Goal: Task Accomplishment & Management: Use online tool/utility

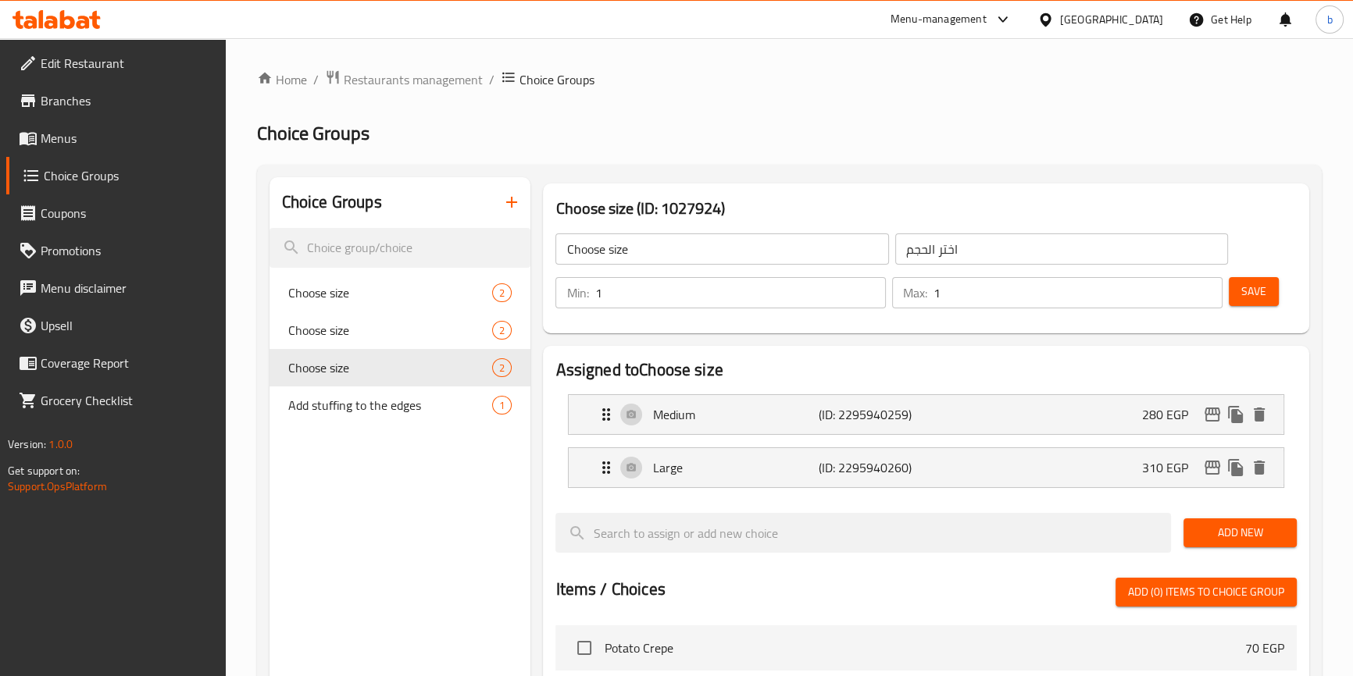
scroll to position [2031, 0]
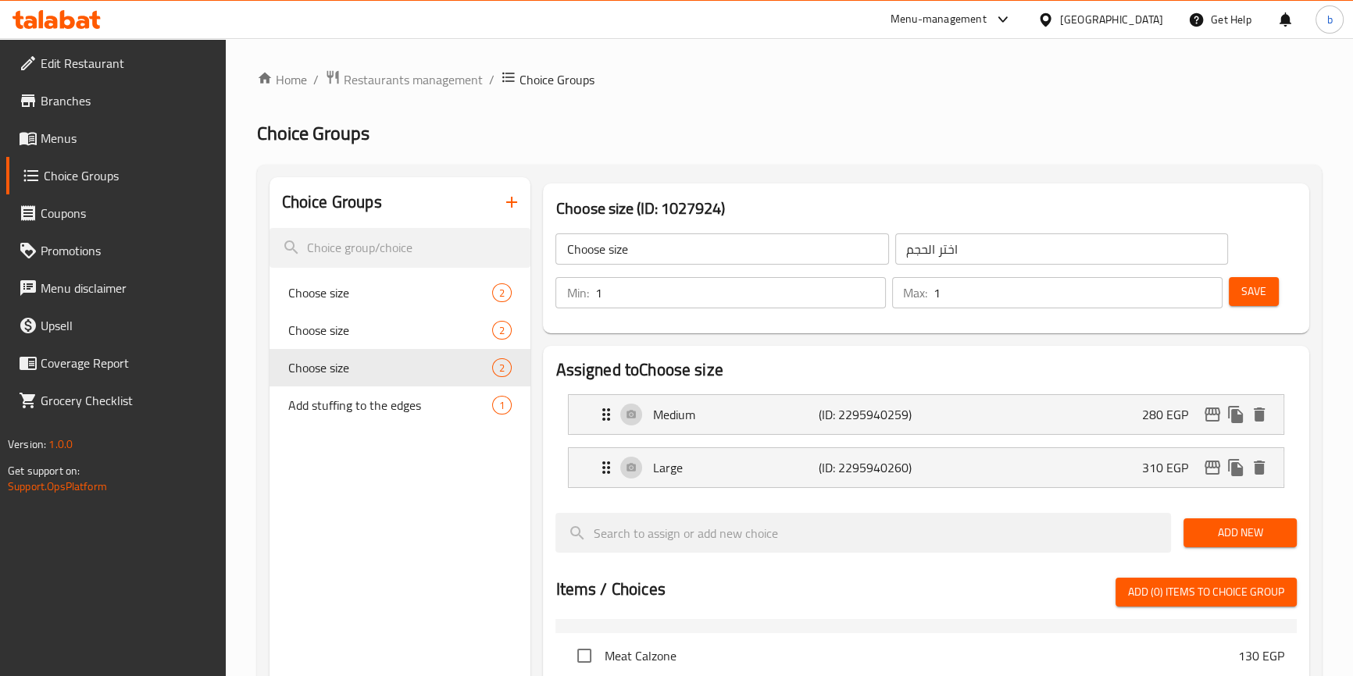
click at [1152, 7] on div "Egypt" at bounding box center [1100, 19] width 151 height 37
click at [1150, 12] on div "Egypt" at bounding box center [1111, 19] width 103 height 17
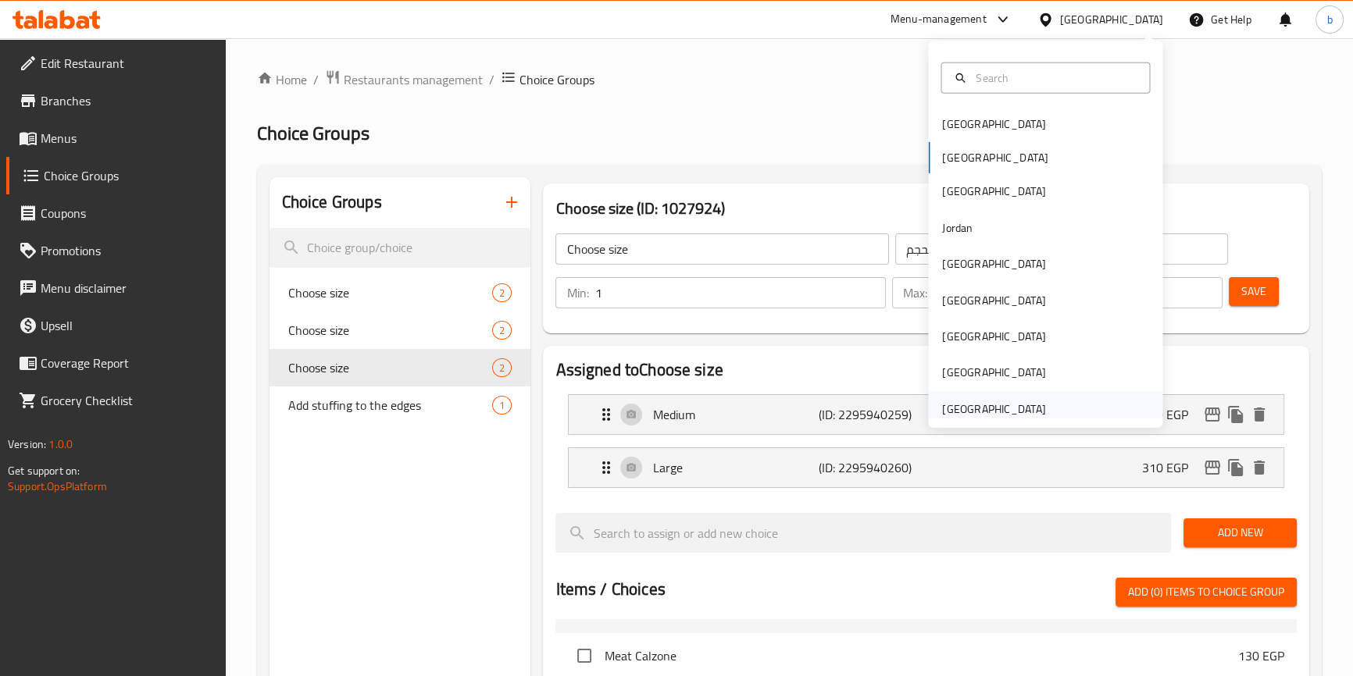
click at [973, 401] on div "[GEOGRAPHIC_DATA]" at bounding box center [993, 409] width 103 height 17
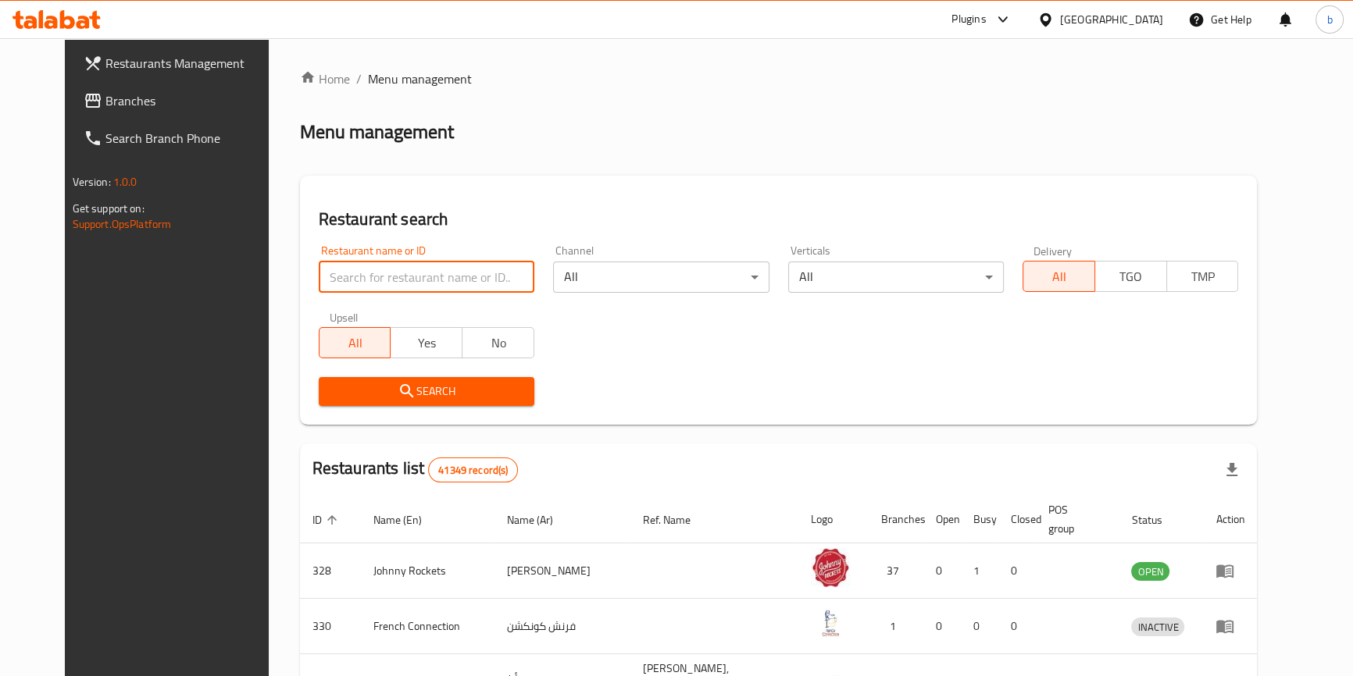
click at [407, 276] on input "search" at bounding box center [427, 277] width 216 height 31
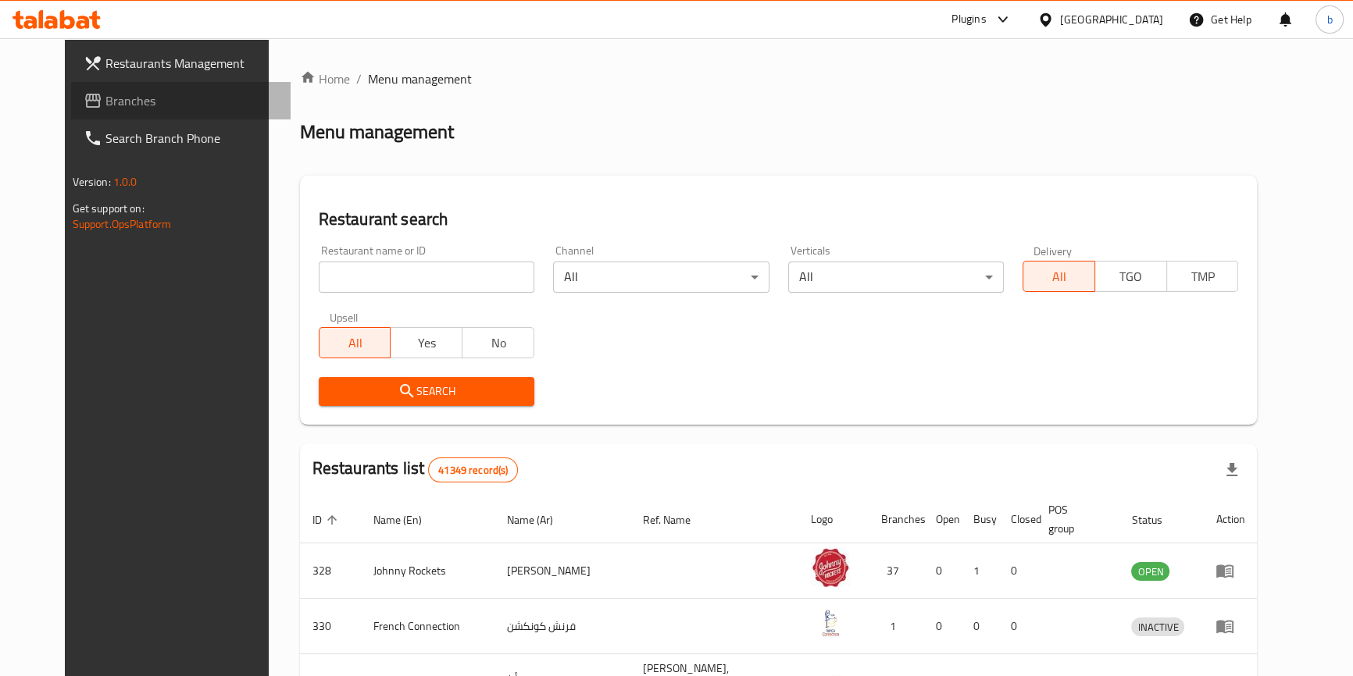
click at [117, 109] on span "Branches" at bounding box center [191, 100] width 173 height 19
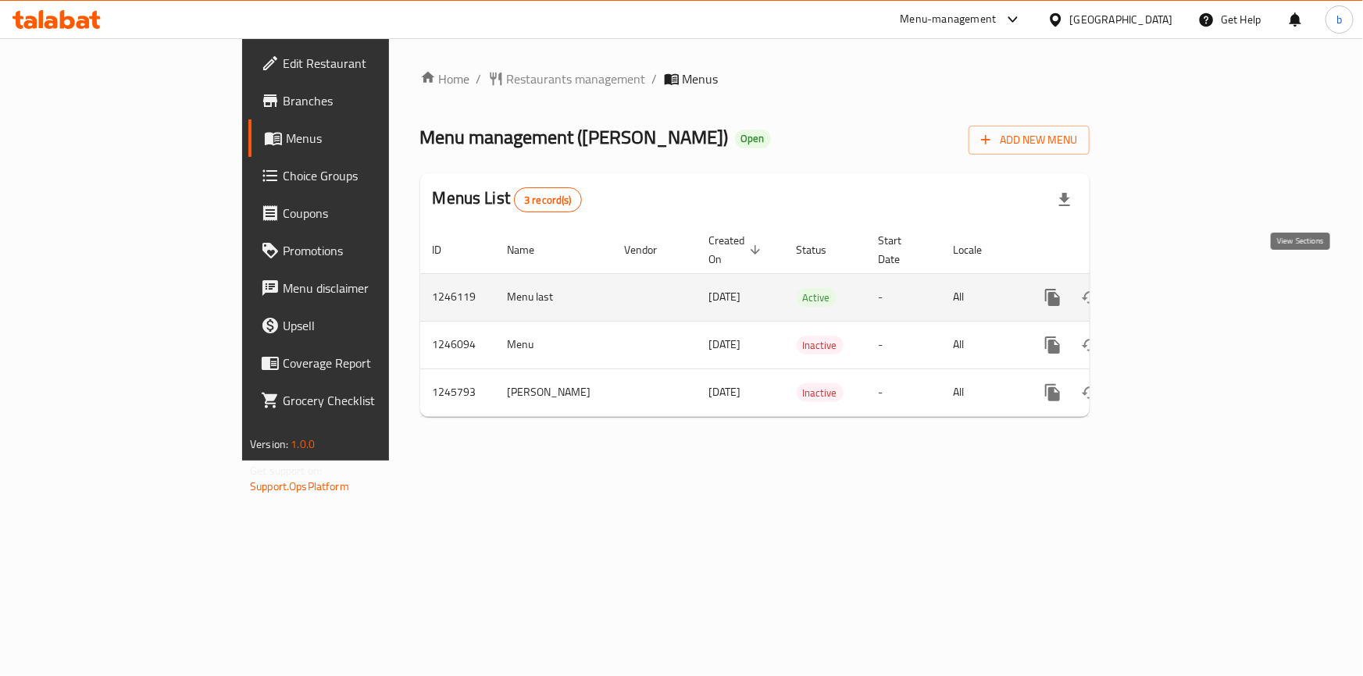
click at [1175, 288] on icon "enhanced table" at bounding box center [1165, 297] width 19 height 19
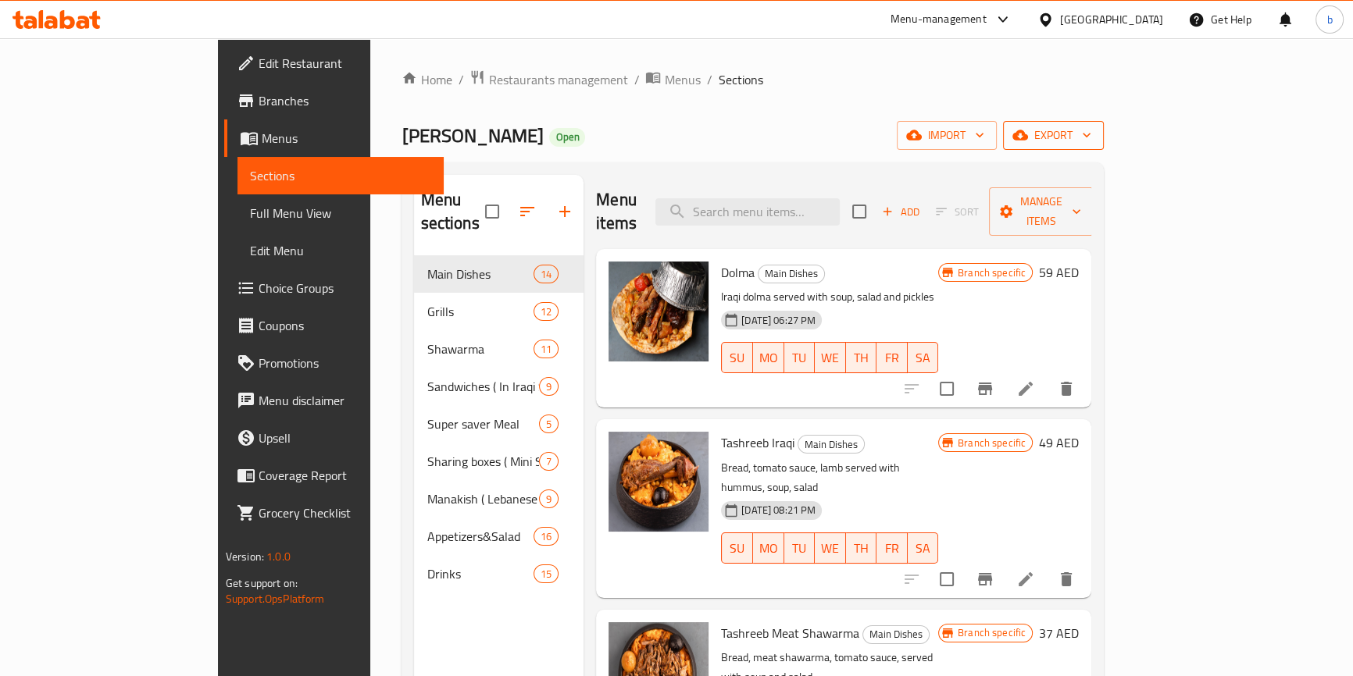
click at [1091, 130] on span "export" at bounding box center [1053, 136] width 76 height 20
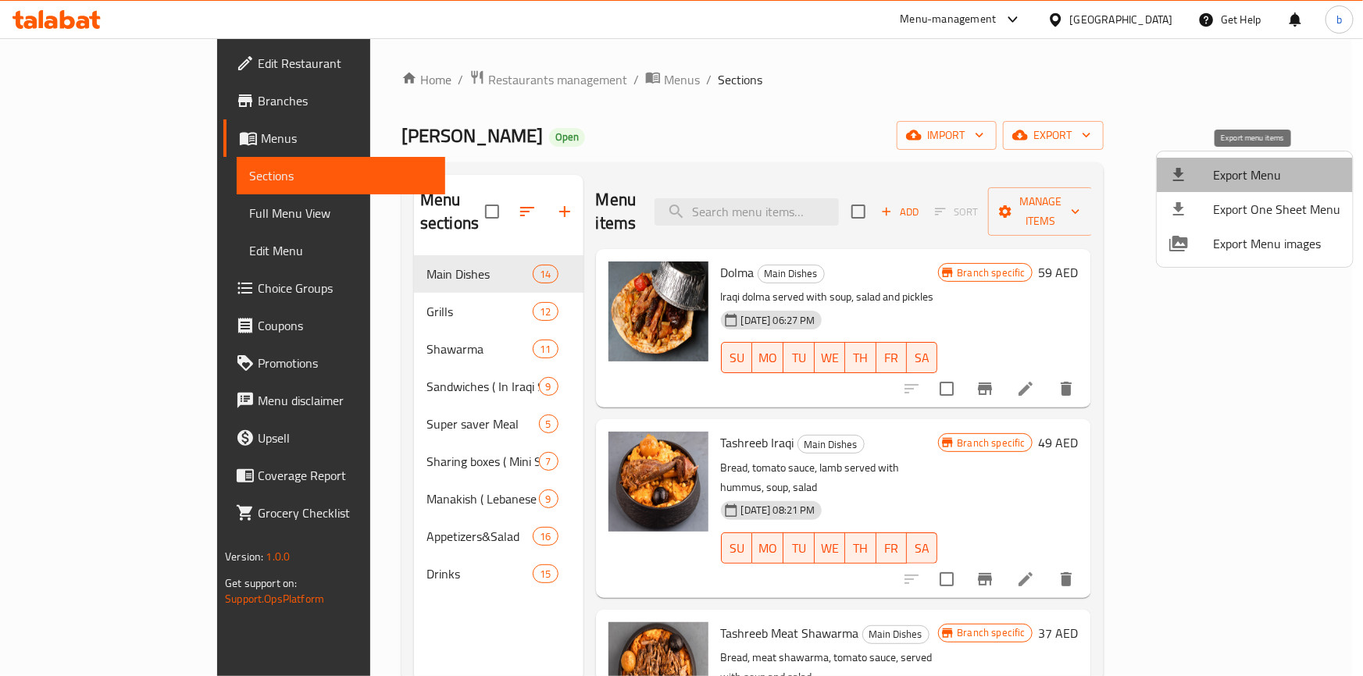
click at [1265, 181] on span "Export Menu" at bounding box center [1276, 175] width 127 height 19
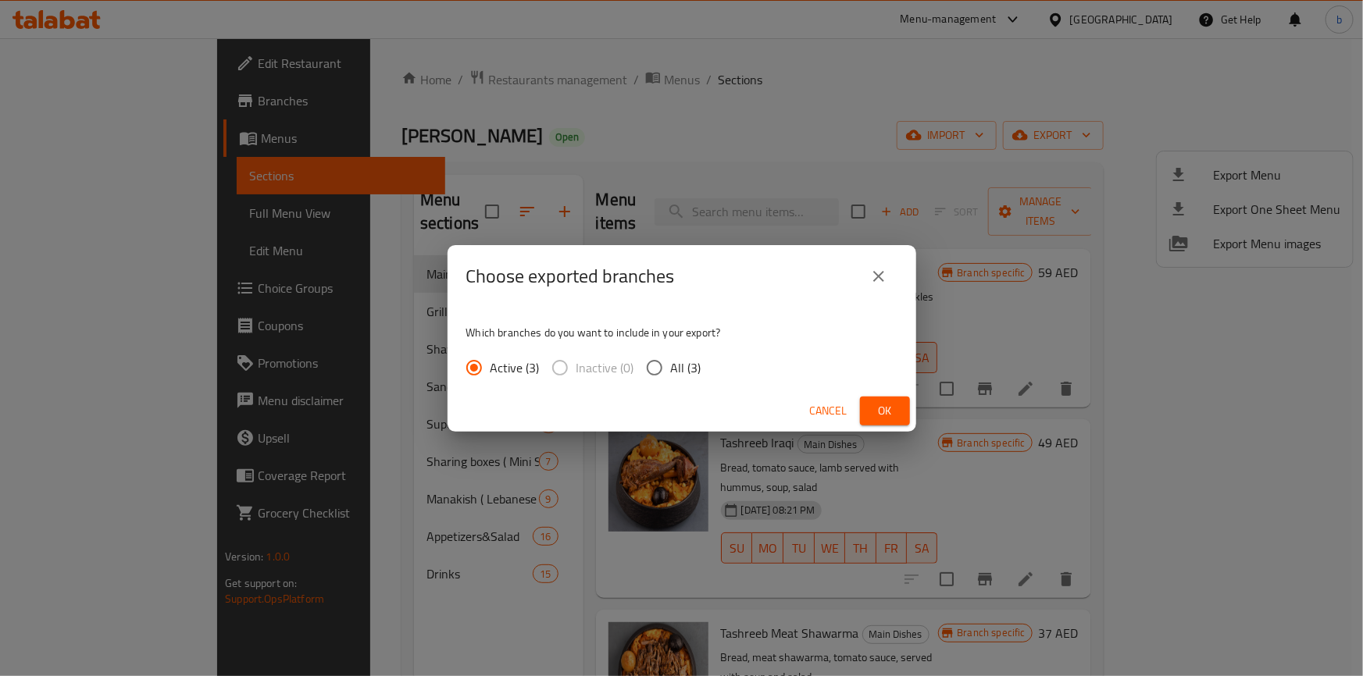
click at [666, 364] on input "All (3)" at bounding box center [654, 367] width 33 height 33
radio input "true"
drag, startPoint x: 881, startPoint y: 409, endPoint x: 897, endPoint y: 409, distance: 15.6
click at [885, 411] on span "Ok" at bounding box center [884, 411] width 25 height 20
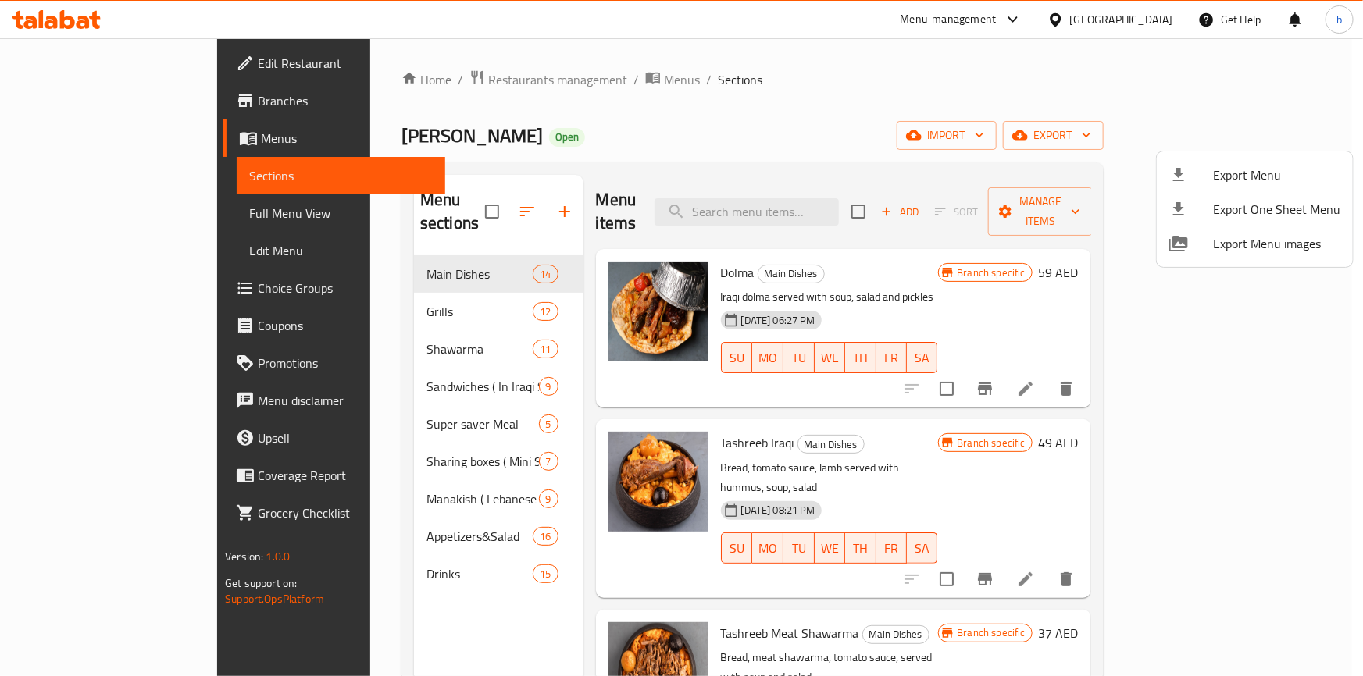
click at [84, 137] on div at bounding box center [681, 338] width 1363 height 676
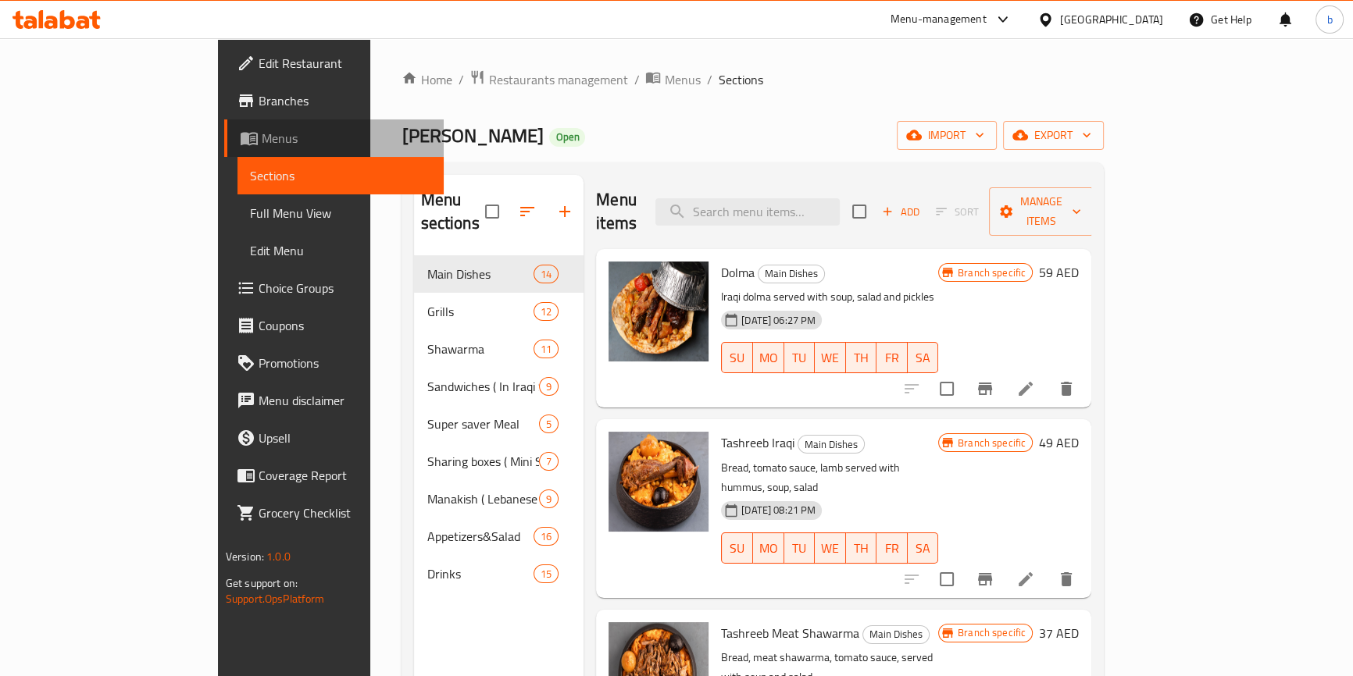
click at [262, 137] on span "Menus" at bounding box center [346, 138] width 169 height 19
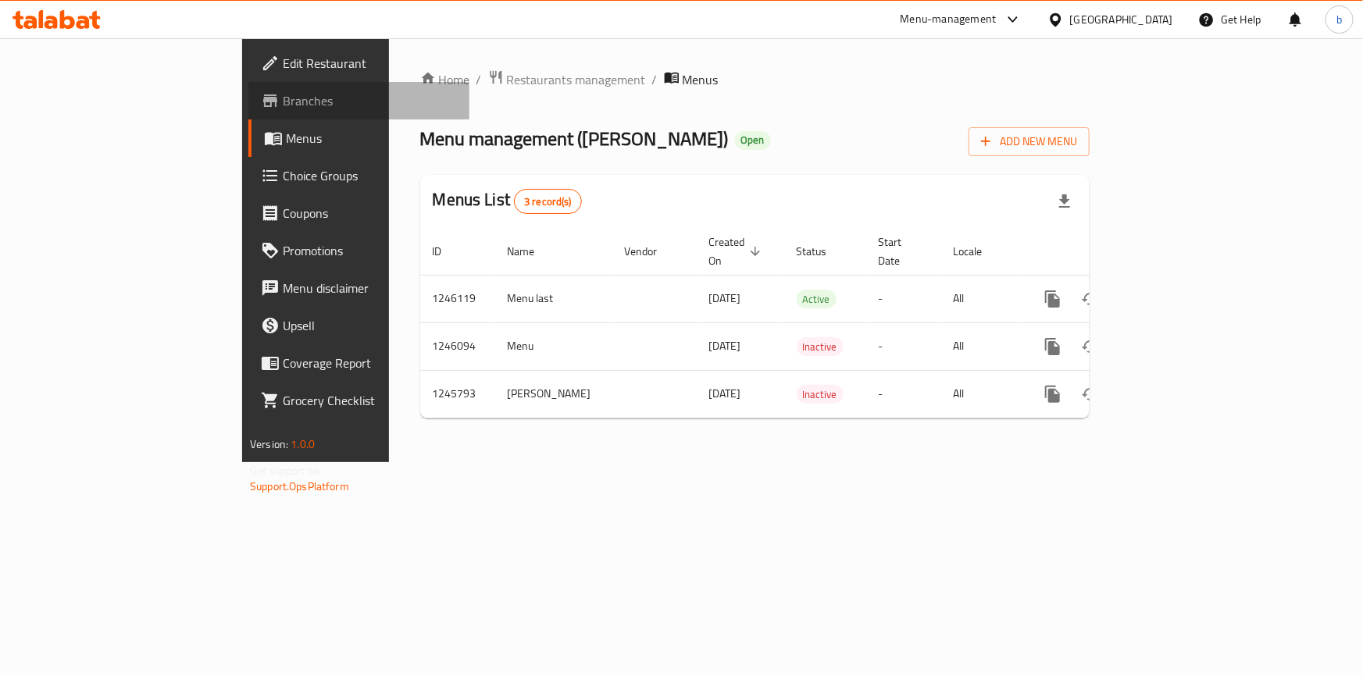
click at [283, 103] on span "Branches" at bounding box center [370, 100] width 174 height 19
